Goal: Task Accomplishment & Management: Manage account settings

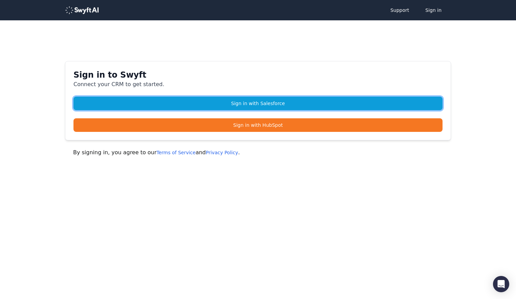
click at [265, 102] on link "Sign in with Salesforce" at bounding box center [258, 104] width 369 height 14
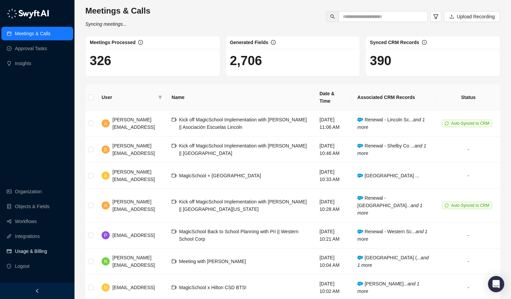
click at [36, 249] on link "Usage & Billing" at bounding box center [31, 251] width 32 height 14
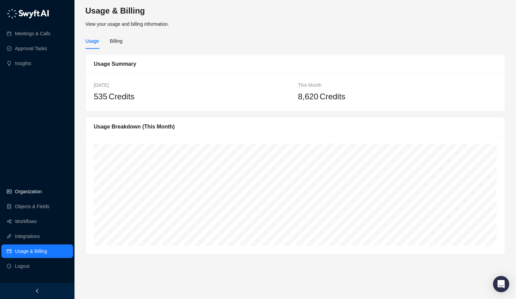
click at [23, 197] on link "Organization" at bounding box center [28, 192] width 27 height 14
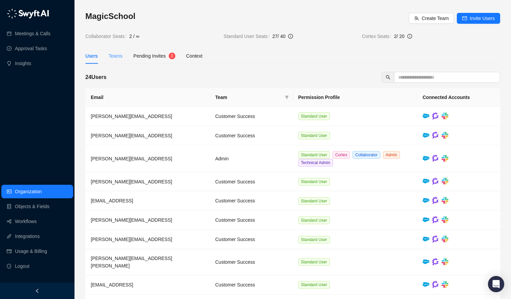
click at [113, 52] on div "Teams" at bounding box center [116, 56] width 14 height 16
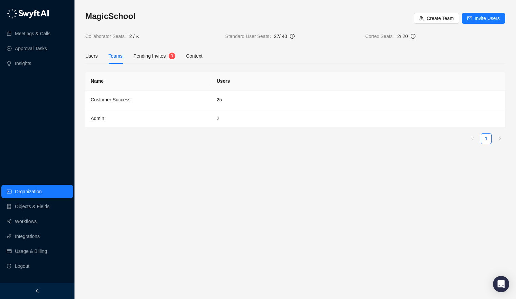
click at [102, 54] on div "Users Teams Pending Invites 3 Context" at bounding box center [143, 56] width 117 height 16
click at [91, 54] on div "Users" at bounding box center [91, 55] width 13 height 7
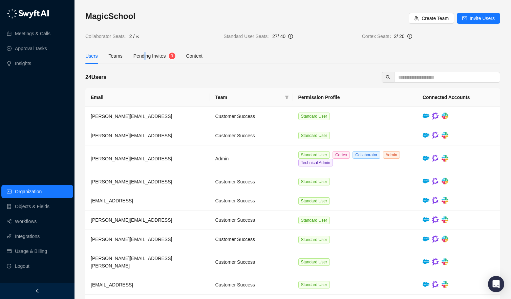
click at [146, 54] on span "Pending Invites" at bounding box center [149, 55] width 33 height 5
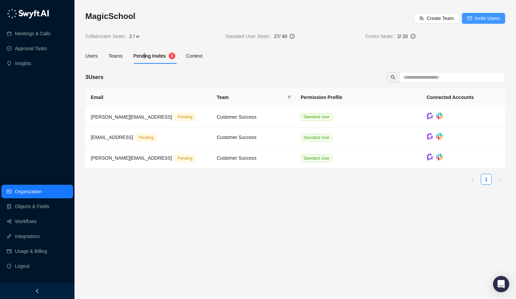
click at [493, 20] on span "Invite Users" at bounding box center [487, 18] width 25 height 7
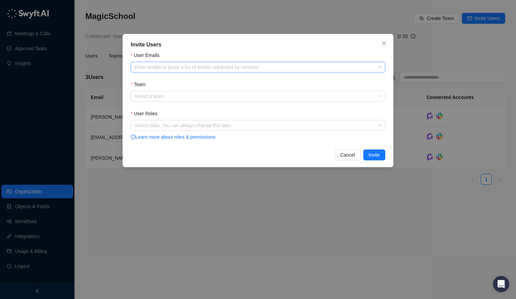
click at [237, 67] on div at bounding box center [254, 67] width 245 height 5
paste input "**********"
type input "**********"
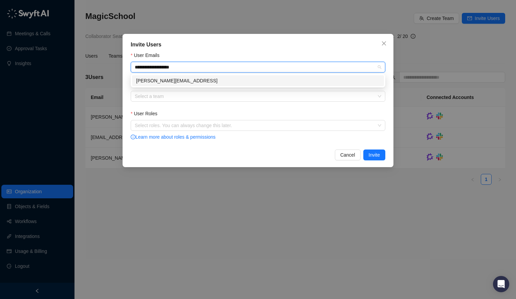
click at [229, 81] on div "stacy@magicschool.ai" at bounding box center [258, 80] width 244 height 7
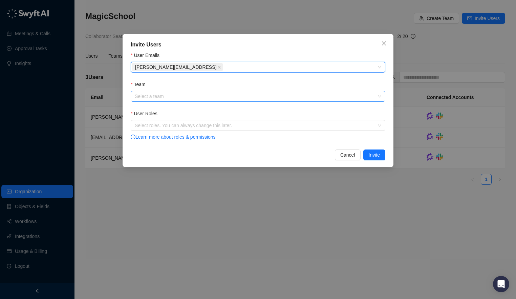
click at [198, 97] on input "Team" at bounding box center [256, 96] width 243 height 10
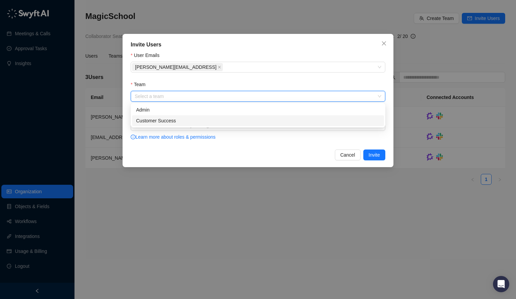
click at [190, 119] on div "Customer Success" at bounding box center [258, 120] width 244 height 7
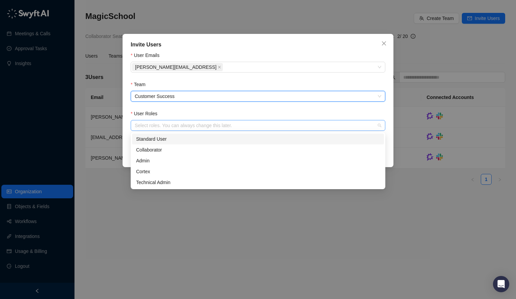
click at [272, 122] on div "Select roles. You can always change this later." at bounding box center [258, 125] width 255 height 11
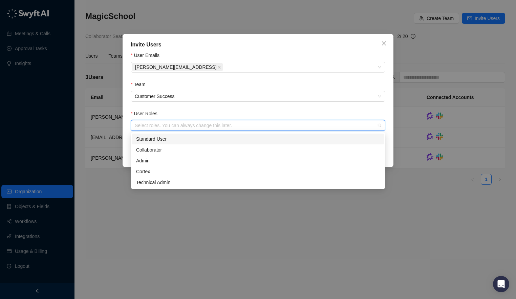
click at [238, 139] on div "Standard User" at bounding box center [258, 138] width 244 height 7
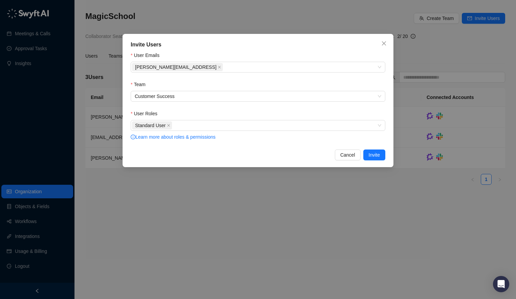
click at [346, 116] on div "User Roles" at bounding box center [258, 115] width 255 height 10
click at [376, 155] on span "Invite" at bounding box center [374, 154] width 11 height 7
